Goal: Task Accomplishment & Management: Use online tool/utility

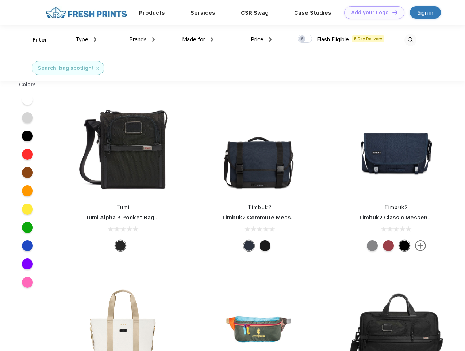
click at [372, 12] on link "Add your Logo Design Tool" at bounding box center [375, 12] width 60 height 13
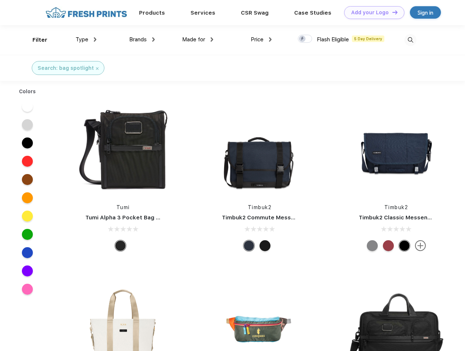
click at [0, 0] on div "Design Tool" at bounding box center [0, 0] width 0 height 0
click at [392, 12] on link "Add your Logo Design Tool" at bounding box center [375, 12] width 60 height 13
click at [35, 40] on div "Filter" at bounding box center [40, 40] width 15 height 8
click at [86, 39] on span "Type" at bounding box center [82, 39] width 13 height 7
click at [142, 39] on span "Brands" at bounding box center [138, 39] width 18 height 7
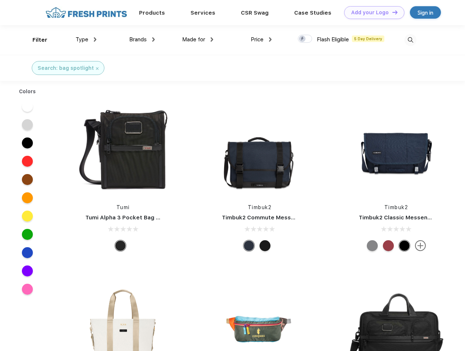
click at [198, 39] on span "Made for" at bounding box center [193, 39] width 23 height 7
click at [262, 39] on span "Price" at bounding box center [257, 39] width 13 height 7
click at [305, 39] on div at bounding box center [305, 39] width 14 height 8
click at [303, 39] on input "checkbox" at bounding box center [300, 36] width 5 height 5
click at [411, 40] on img at bounding box center [411, 40] width 12 height 12
